Goal: Task Accomplishment & Management: Complete application form

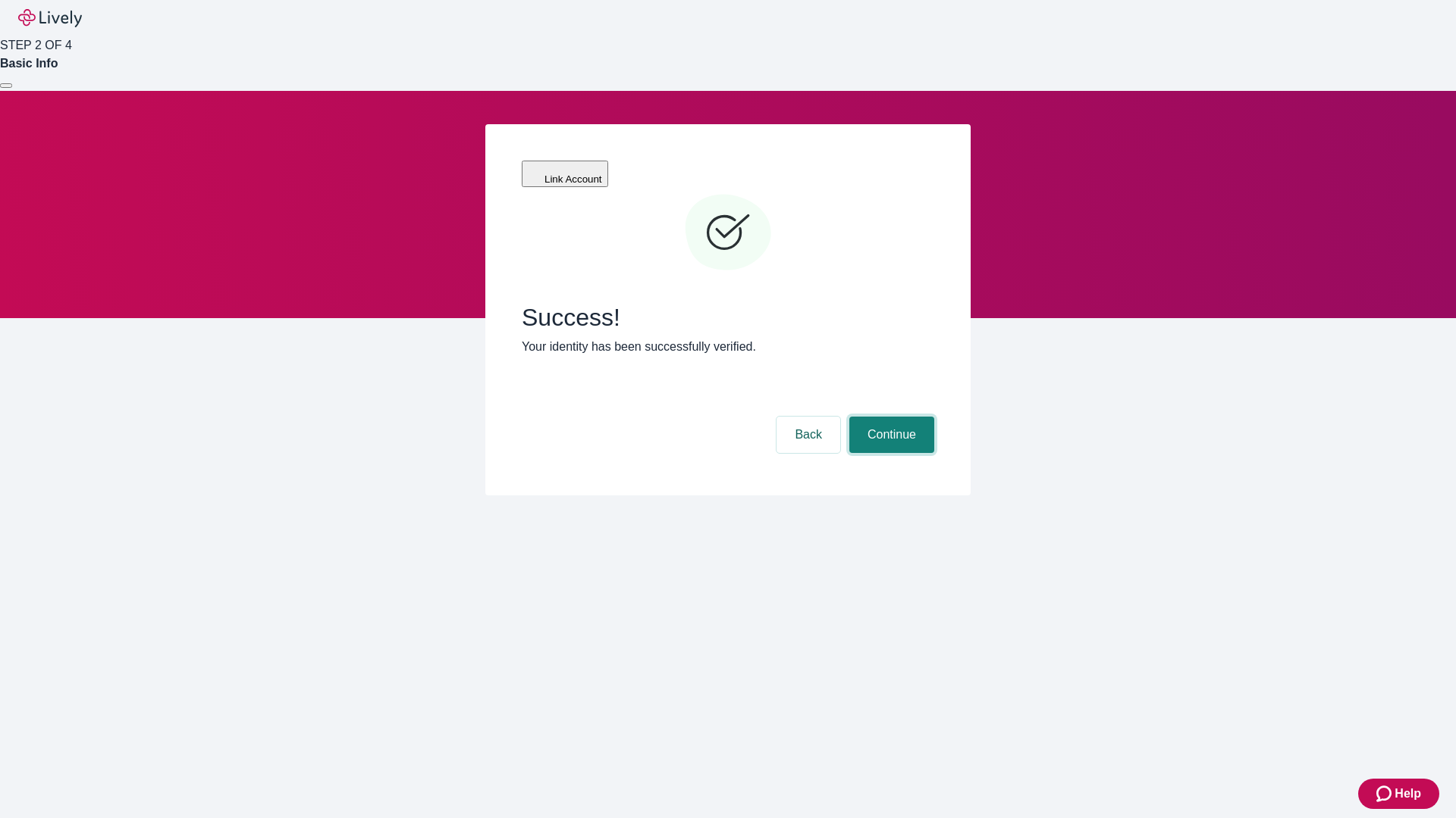
click at [889, 417] on button "Continue" at bounding box center [892, 435] width 85 height 36
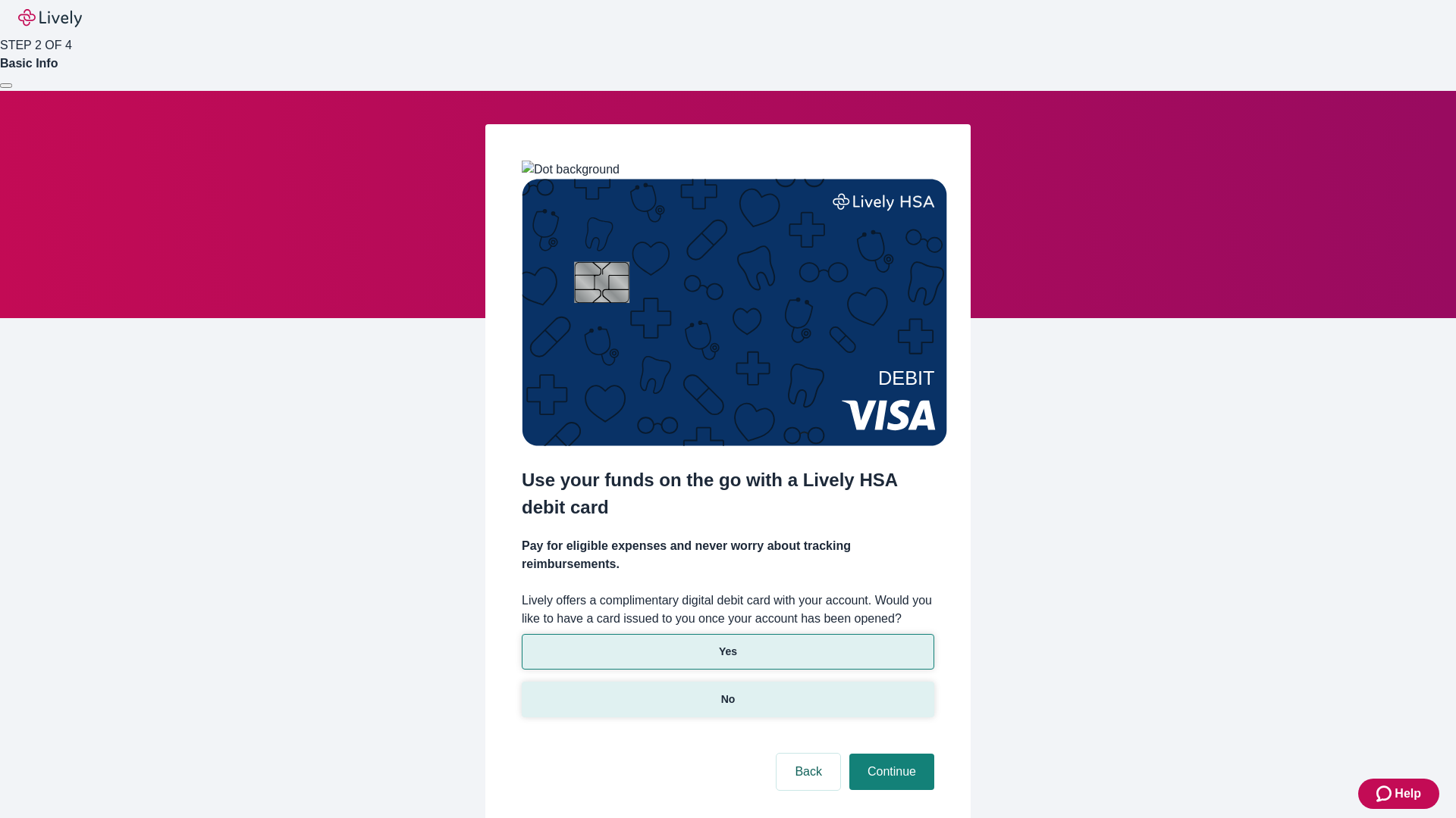
click at [727, 692] on p "No" at bounding box center [728, 699] width 15 height 16
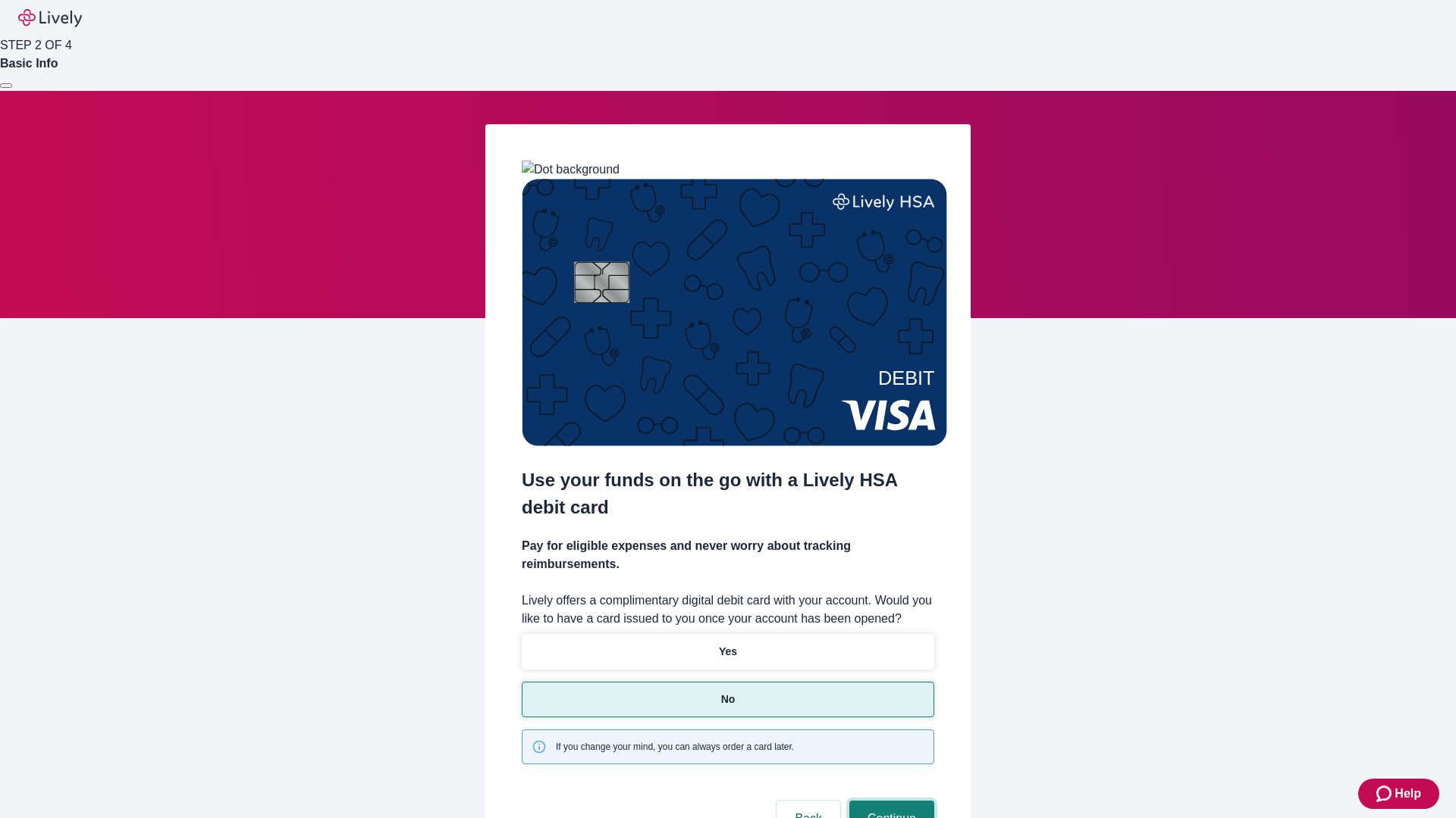
click at [889, 801] on button "Continue" at bounding box center [892, 819] width 85 height 36
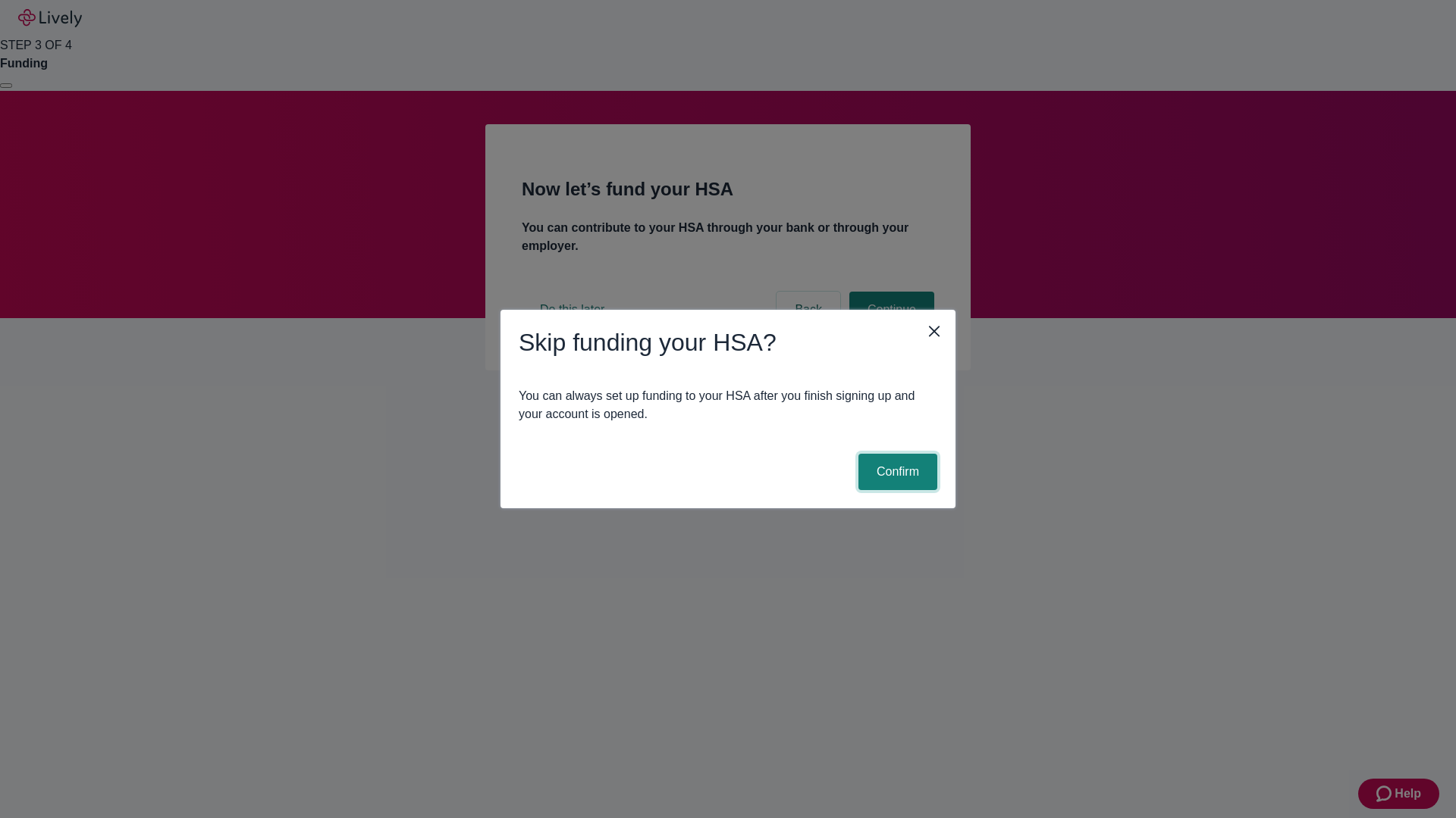
click at [895, 472] on button "Confirm" at bounding box center [898, 472] width 79 height 36
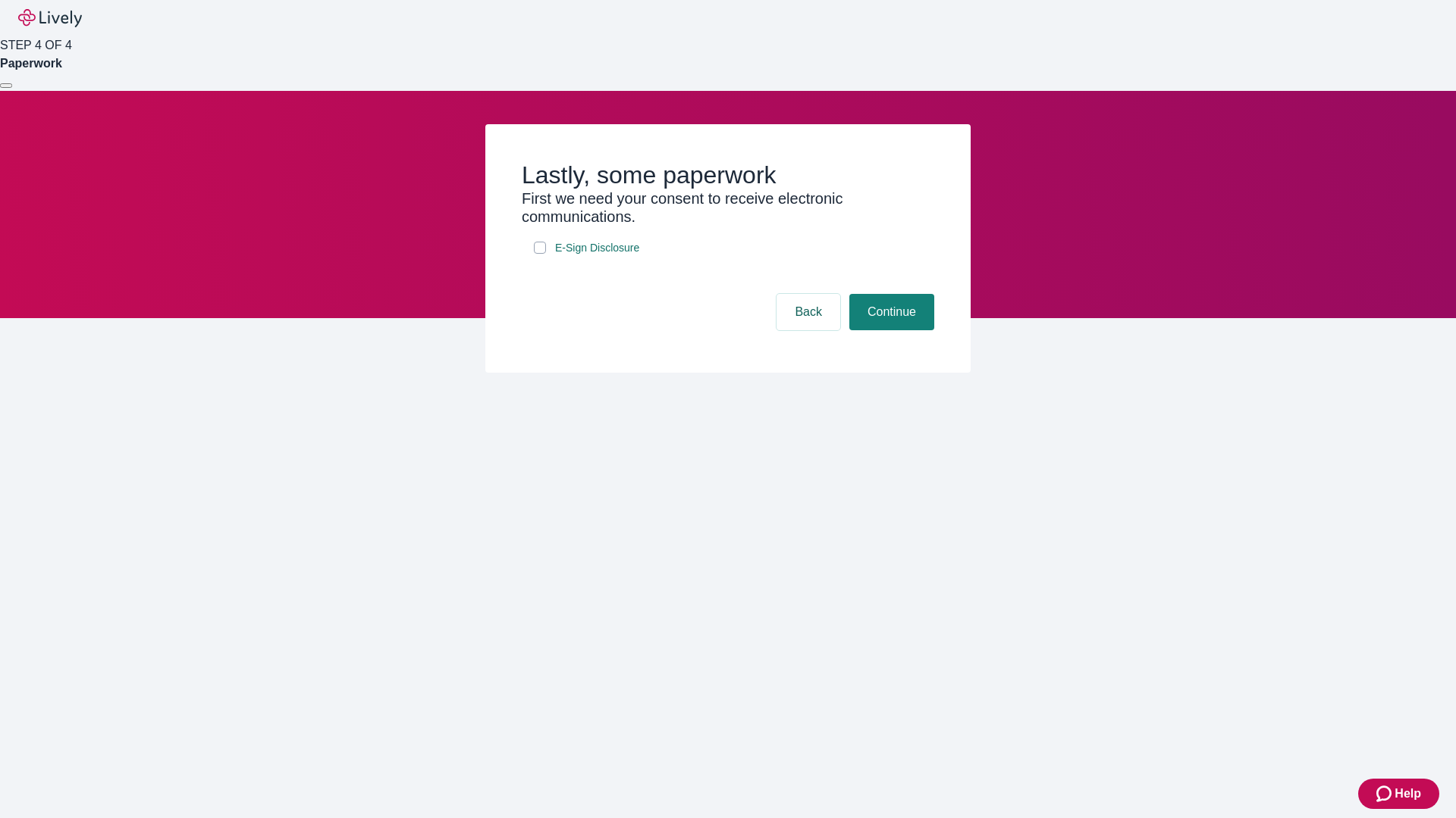
click at [540, 254] on input "E-Sign Disclosure" at bounding box center [540, 248] width 12 height 12
checkbox input "true"
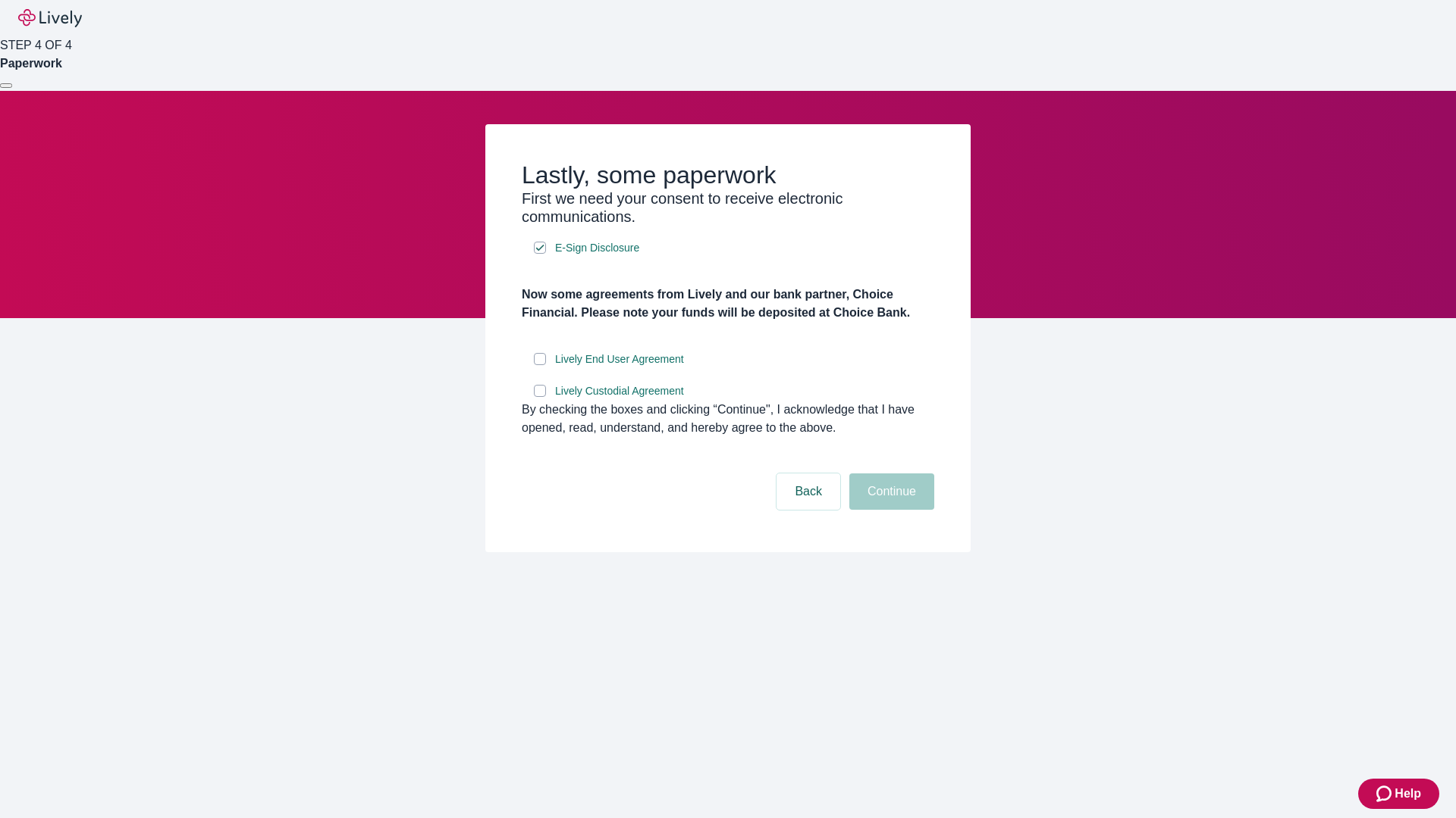
click at [540, 366] on input "Lively End User Agreement" at bounding box center [540, 359] width 12 height 12
checkbox input "true"
click at [540, 397] on input "Lively Custodial Agreement" at bounding box center [540, 391] width 12 height 12
checkbox input "true"
click at [889, 510] on button "Continue" at bounding box center [892, 491] width 85 height 36
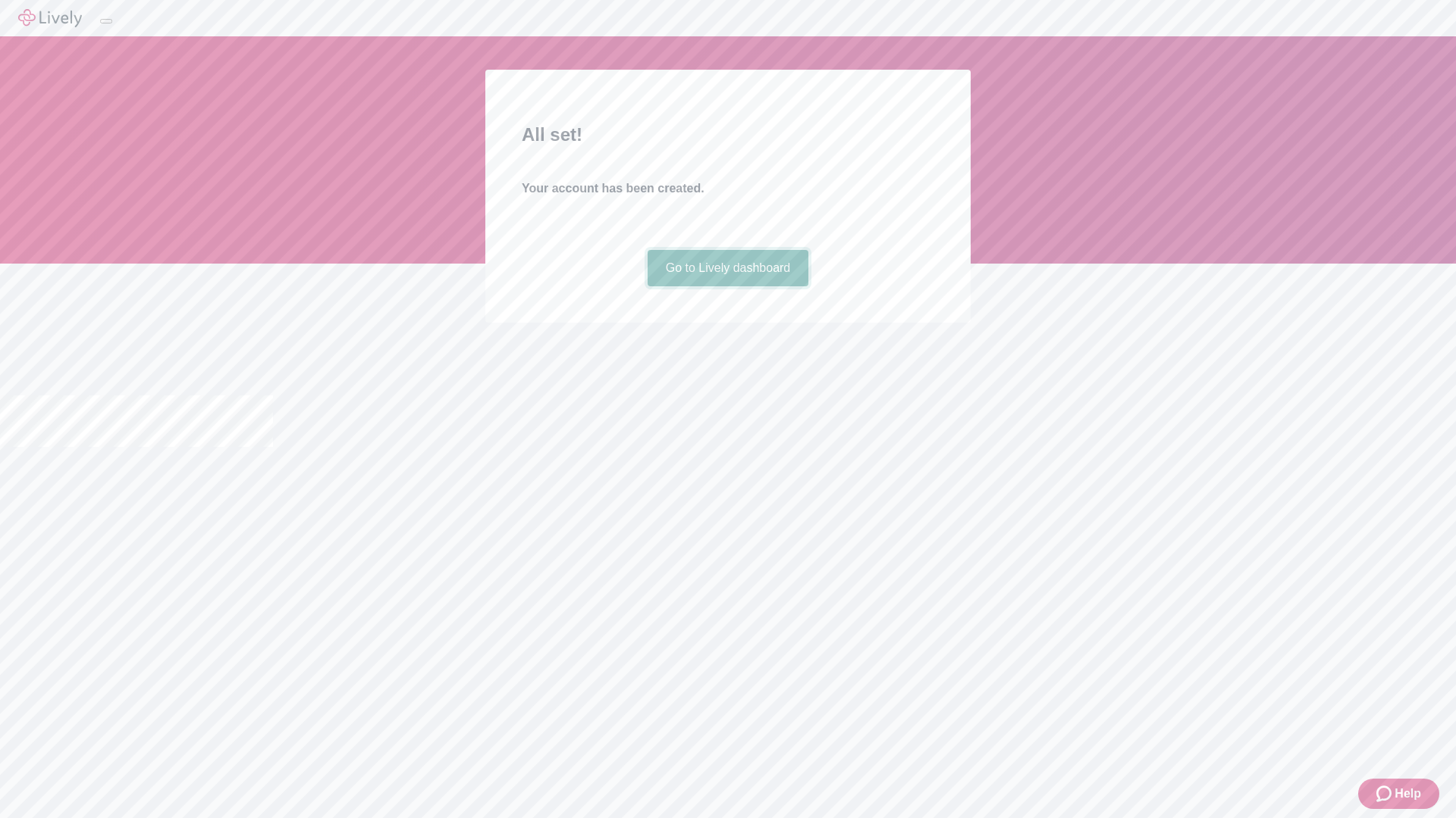
click at [727, 286] on link "Go to Lively dashboard" at bounding box center [728, 268] width 162 height 36
